Goal: Obtain resource: Download file/media

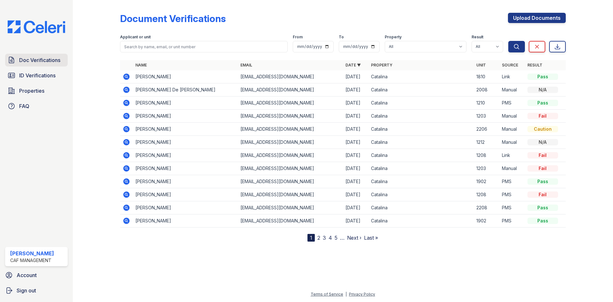
click at [47, 58] on span "Doc Verifications" at bounding box center [39, 60] width 41 height 8
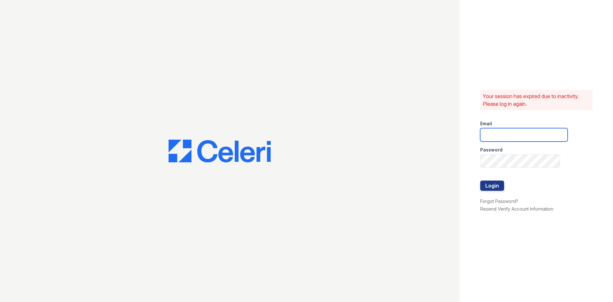
type input "[DOMAIN_NAME][EMAIL_ADDRESS][DOMAIN_NAME]"
click at [500, 183] on button "Login" at bounding box center [492, 185] width 24 height 10
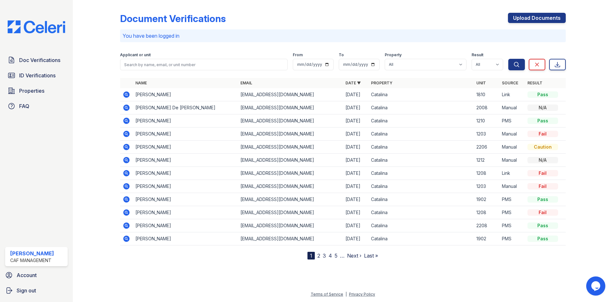
click at [126, 93] on icon at bounding box center [127, 95] width 8 height 8
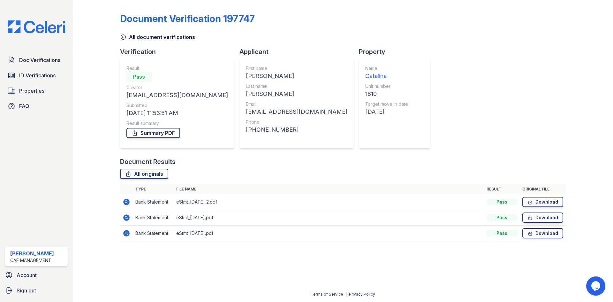
click at [157, 131] on link "Summary PDF" at bounding box center [153, 133] width 54 height 10
